Goal: Information Seeking & Learning: Learn about a topic

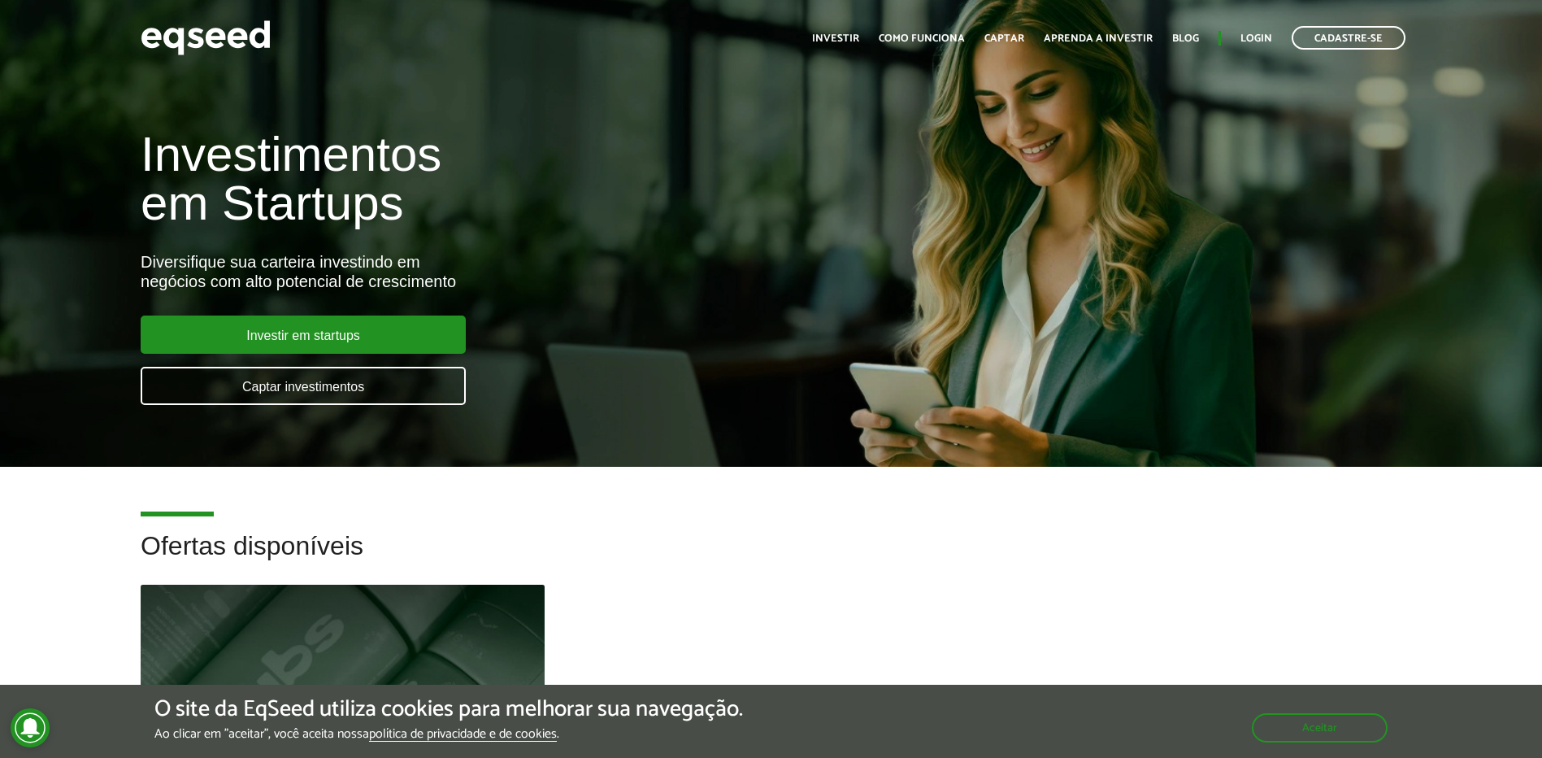
click at [775, 545] on h2 "Ofertas disponíveis" at bounding box center [771, 558] width 1261 height 53
drag, startPoint x: 419, startPoint y: 341, endPoint x: 598, endPoint y: 358, distance: 179.7
click at [419, 340] on link "Investir em startups" at bounding box center [303, 334] width 325 height 38
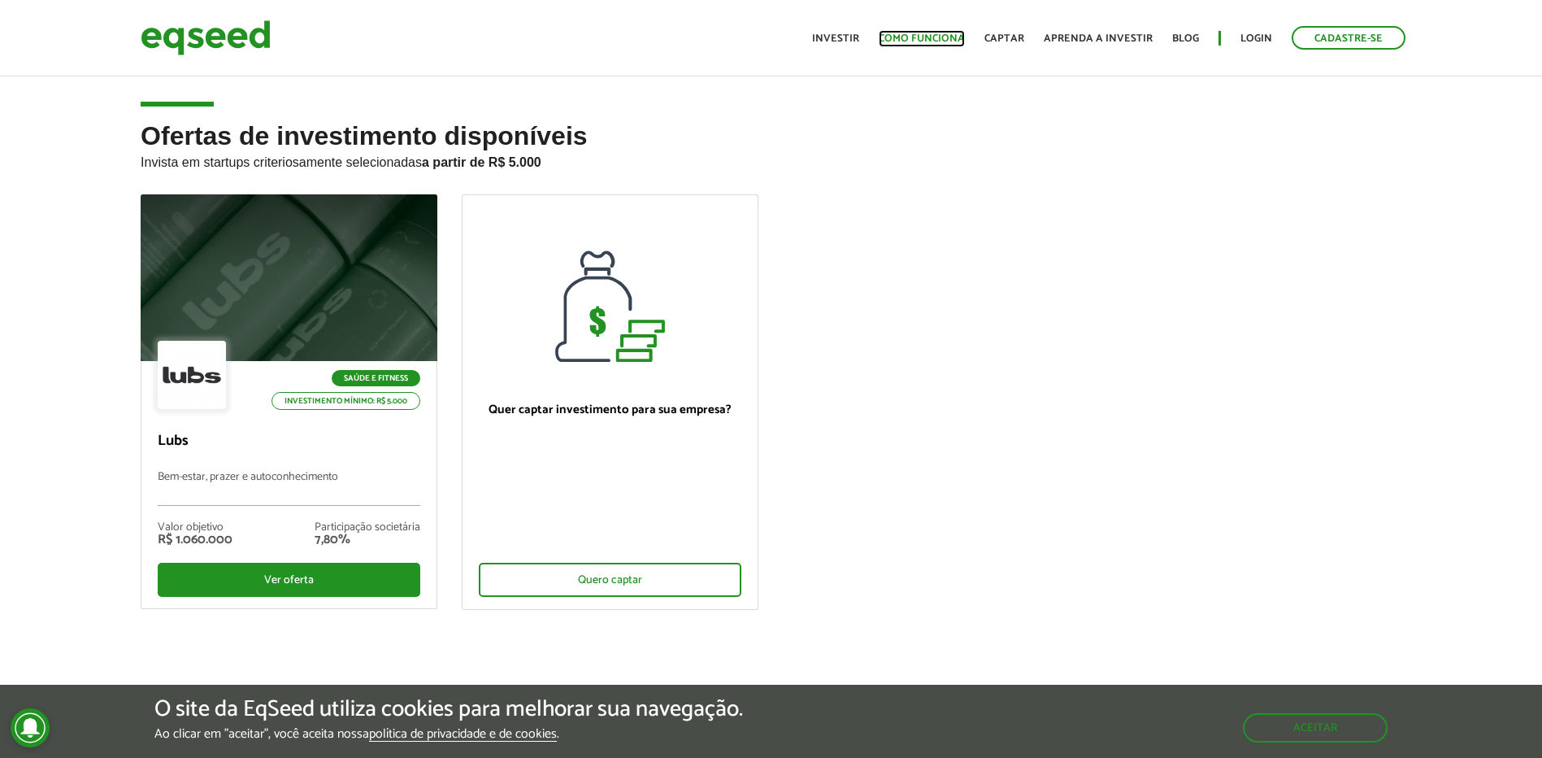
click at [944, 42] on link "Como funciona" at bounding box center [922, 38] width 86 height 11
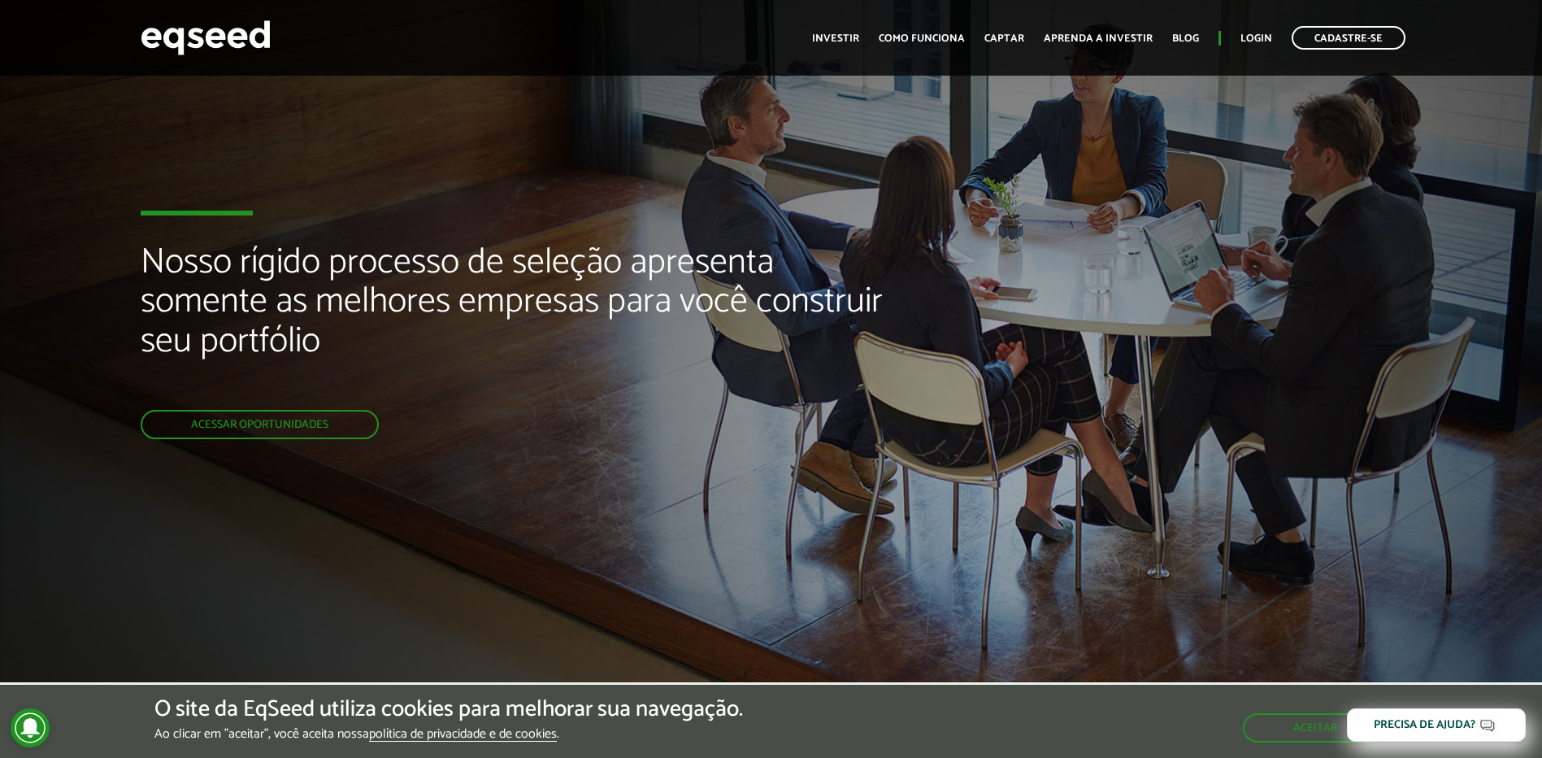
scroll to position [488, 0]
